Goal: Task Accomplishment & Management: Use online tool/utility

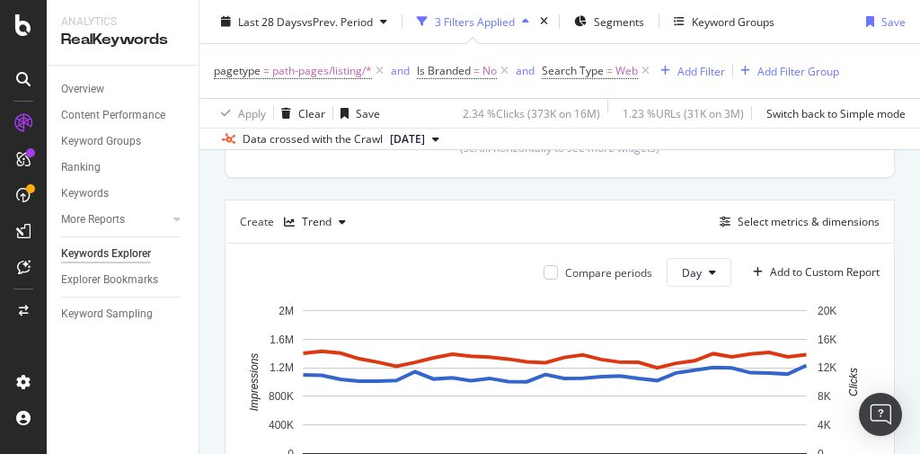
scroll to position [372, 0]
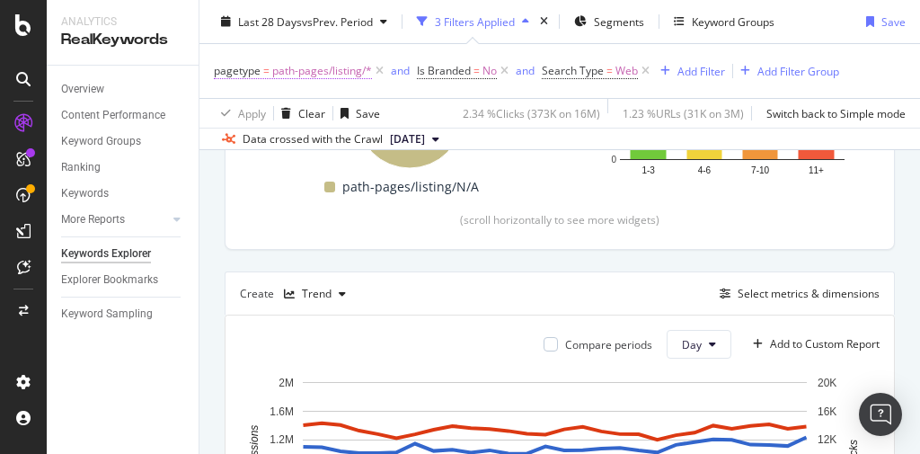
click at [341, 71] on span "path-pages/listing/*" at bounding box center [322, 70] width 100 height 25
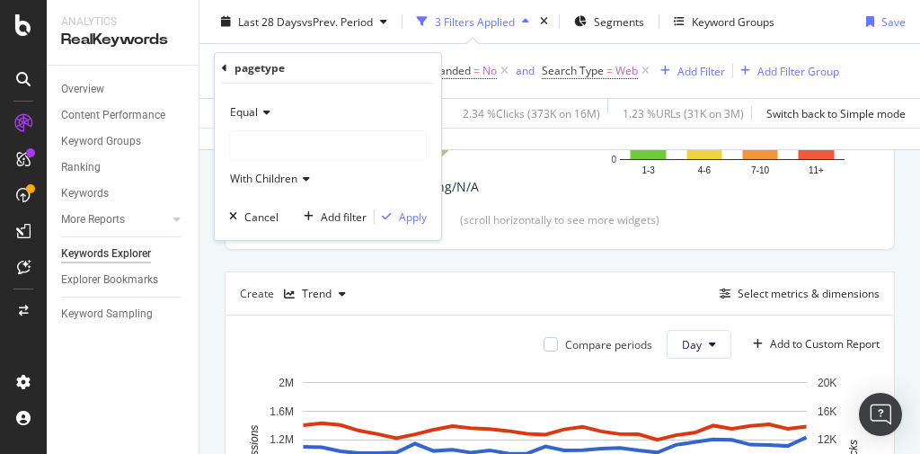
click at [271, 114] on div "Equal" at bounding box center [328, 112] width 198 height 29
click at [285, 100] on div "Equal" at bounding box center [328, 112] width 198 height 29
click at [322, 147] on icon at bounding box center [327, 145] width 13 height 11
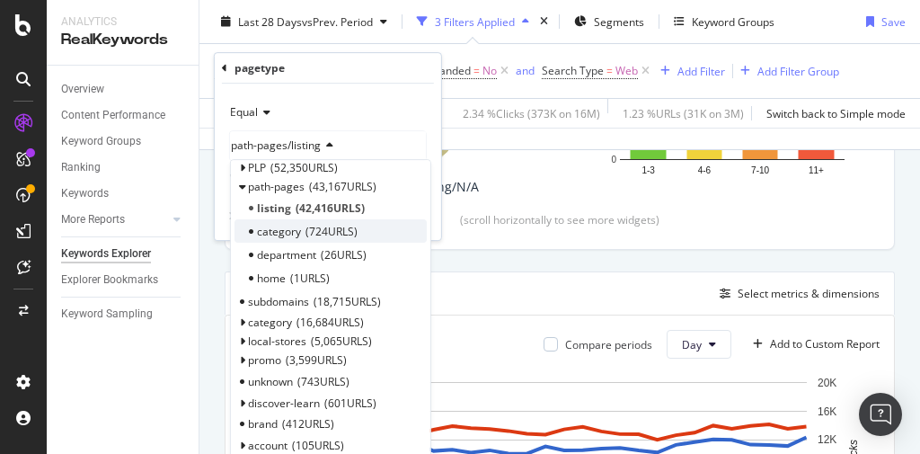
scroll to position [144, 0]
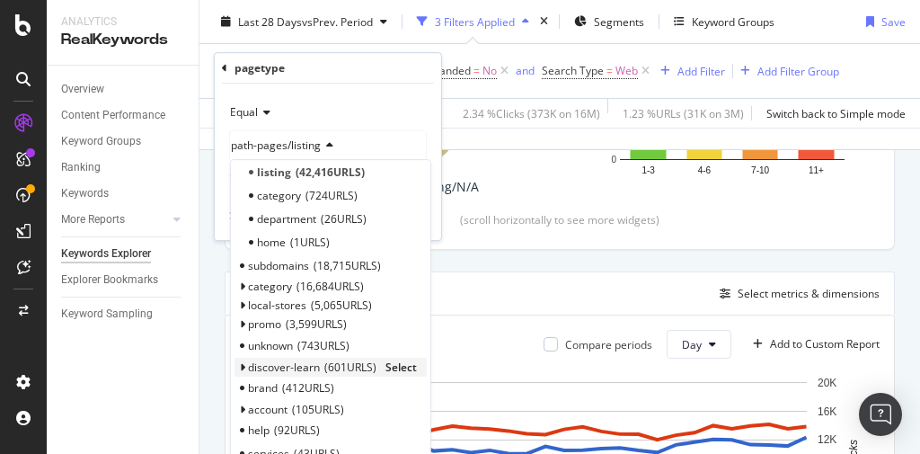
click at [316, 361] on span "discover-learn" at bounding box center [284, 366] width 72 height 15
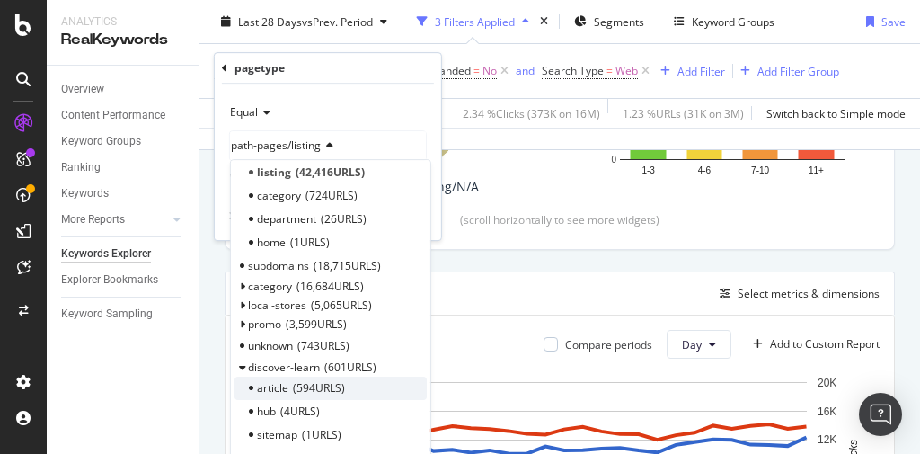
click at [340, 384] on span "594 URLS" at bounding box center [319, 387] width 52 height 15
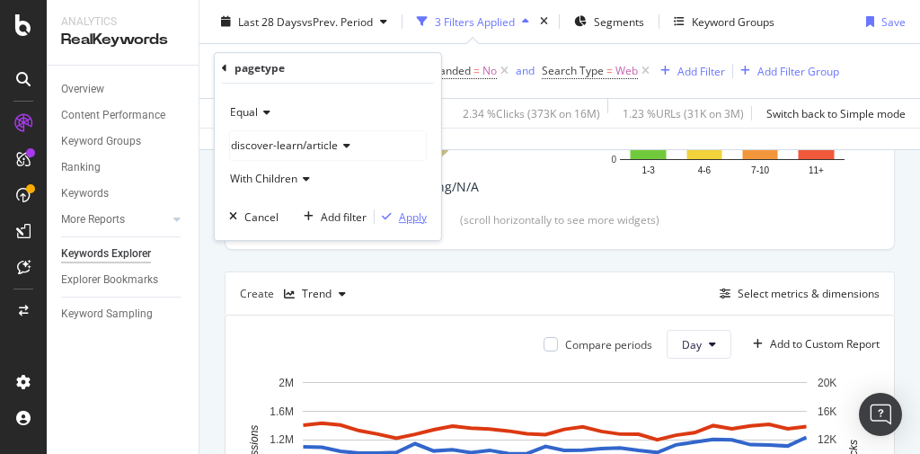
click at [411, 217] on div "Apply" at bounding box center [413, 216] width 28 height 15
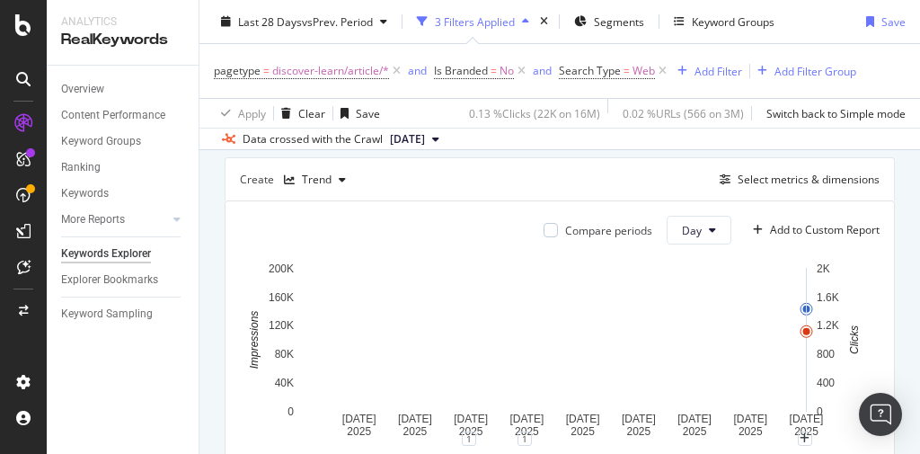
scroll to position [552, 0]
